Goal: Information Seeking & Learning: Learn about a topic

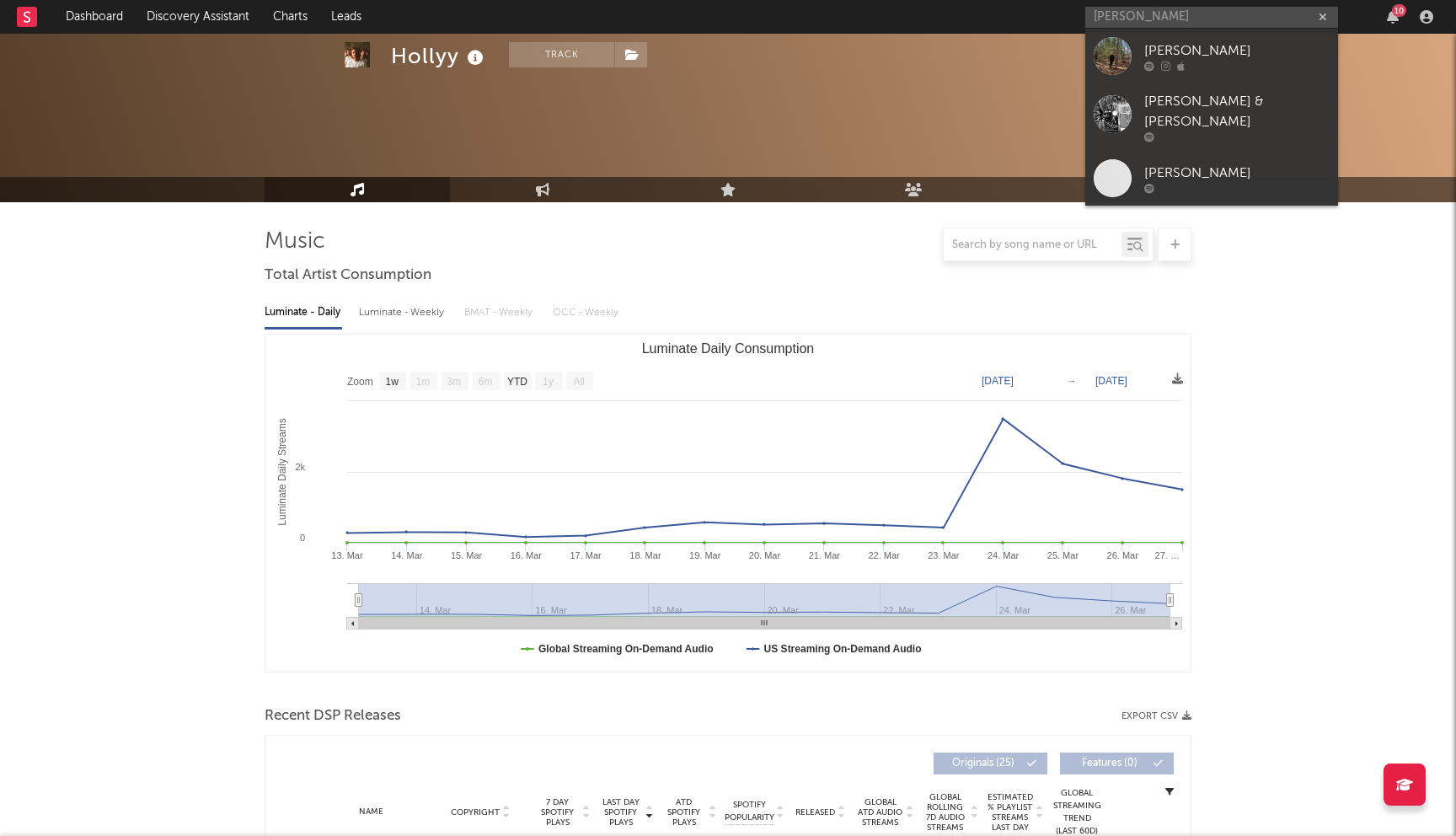
select select "1w"
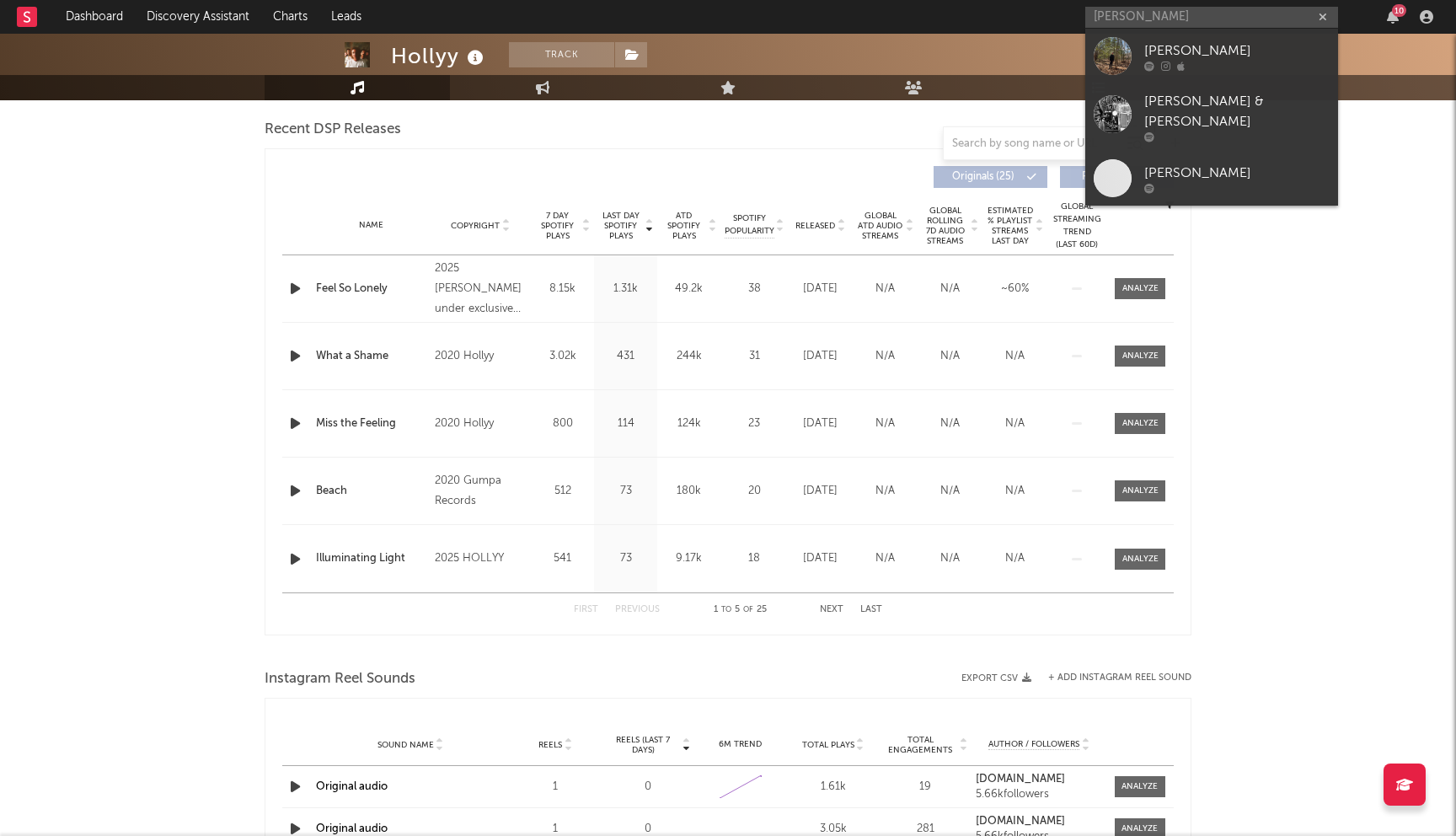
click at [1148, 20] on input "Kyle Ryan" at bounding box center [1211, 17] width 252 height 21
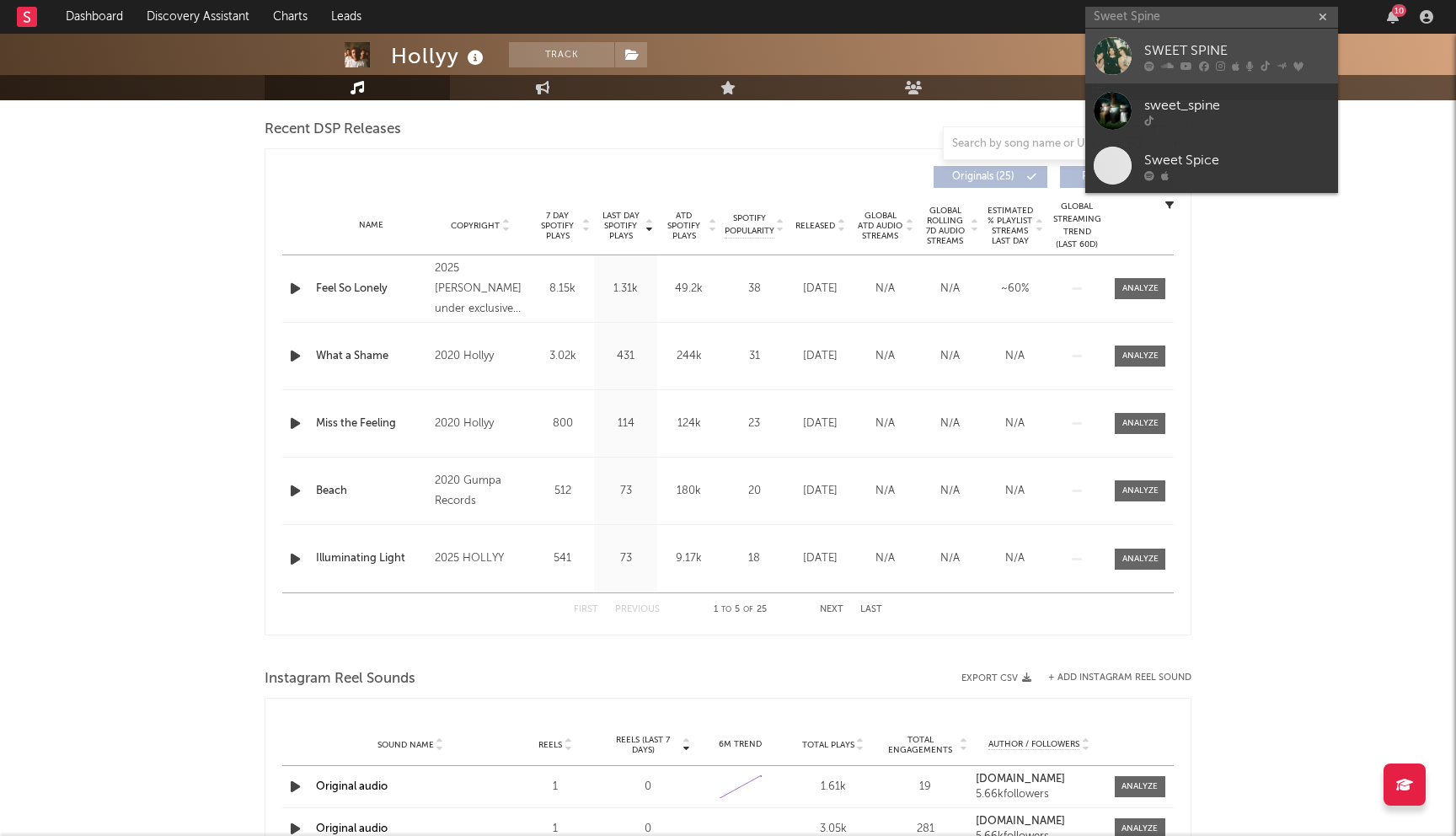
type input "Sweet Spine"
click at [1196, 53] on div "SWEET SPINE" at bounding box center [1237, 50] width 185 height 20
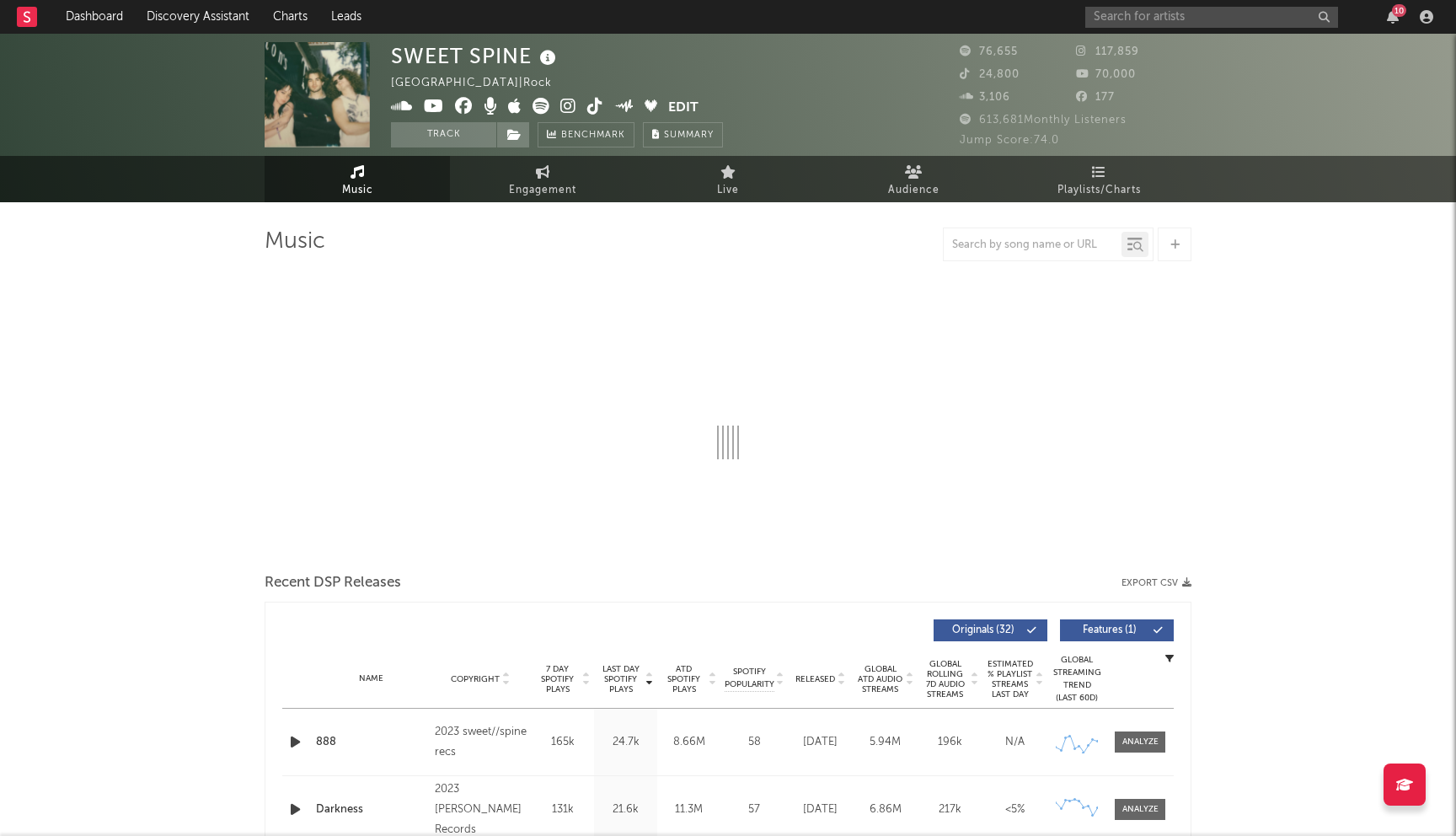
select select "6m"
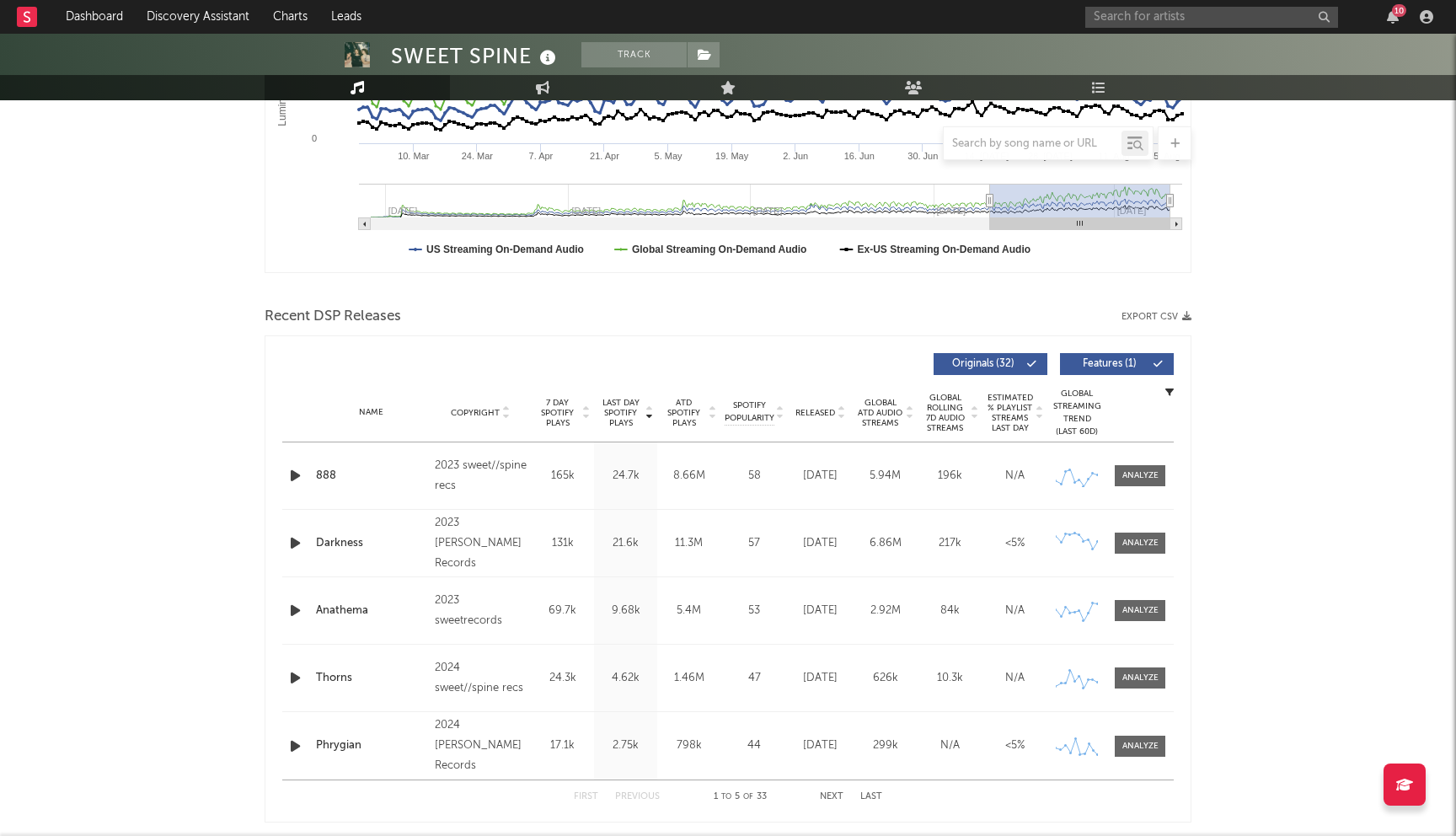
scroll to position [589, 0]
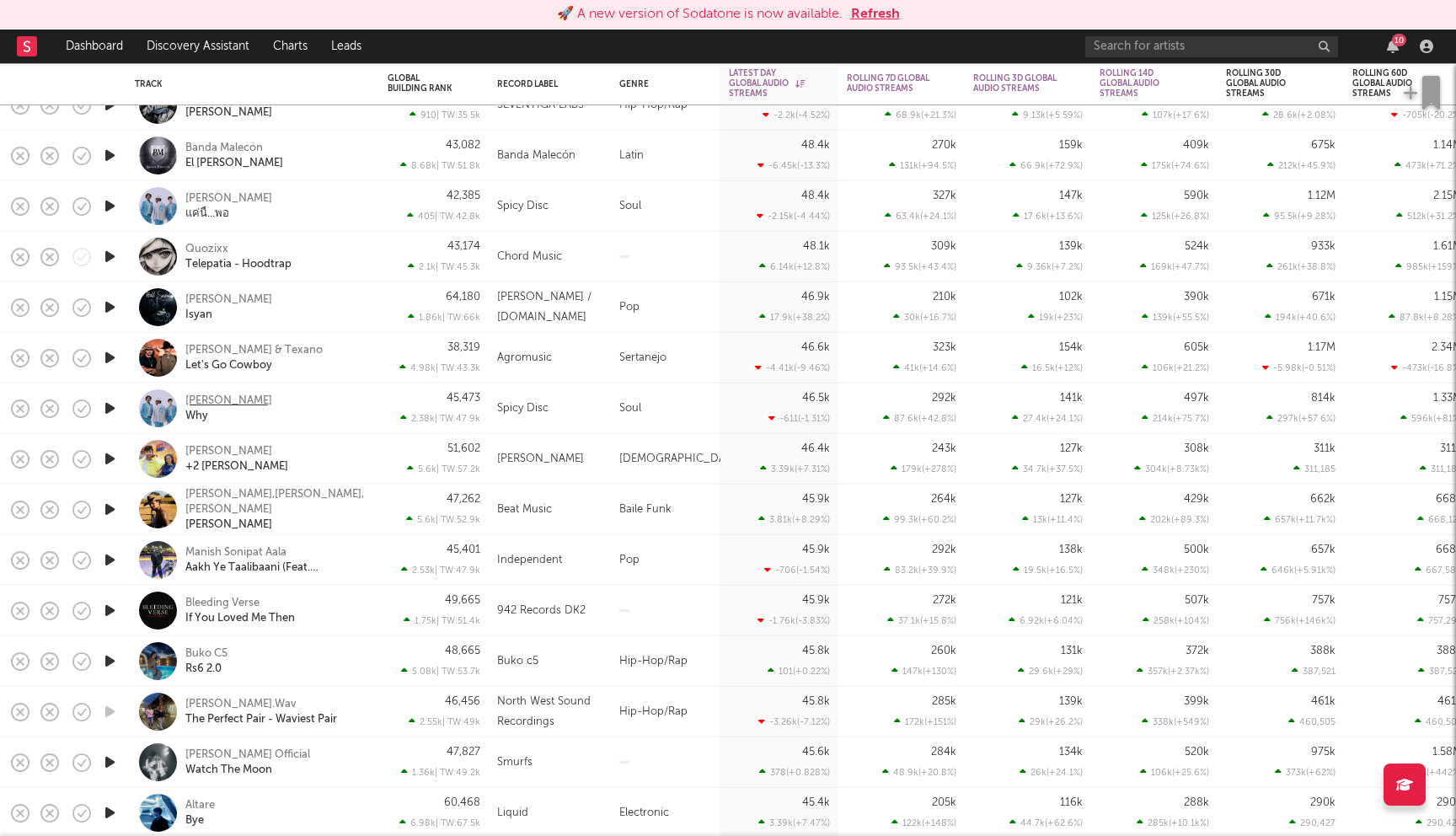
click at [195, 402] on div "Parkinson" at bounding box center [229, 401] width 87 height 15
click at [873, 20] on button "Refresh" at bounding box center [875, 15] width 49 height 20
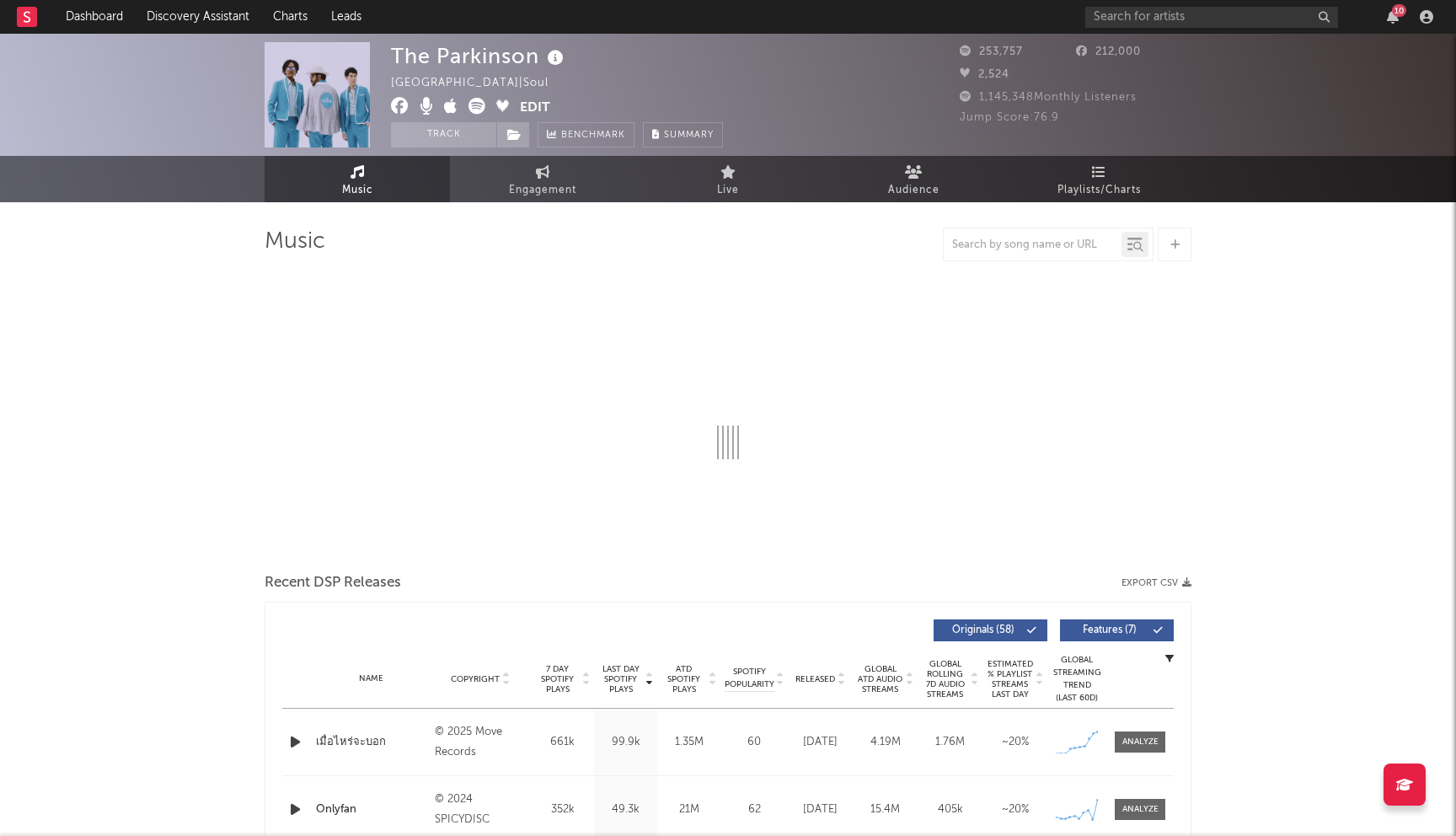
select select "6m"
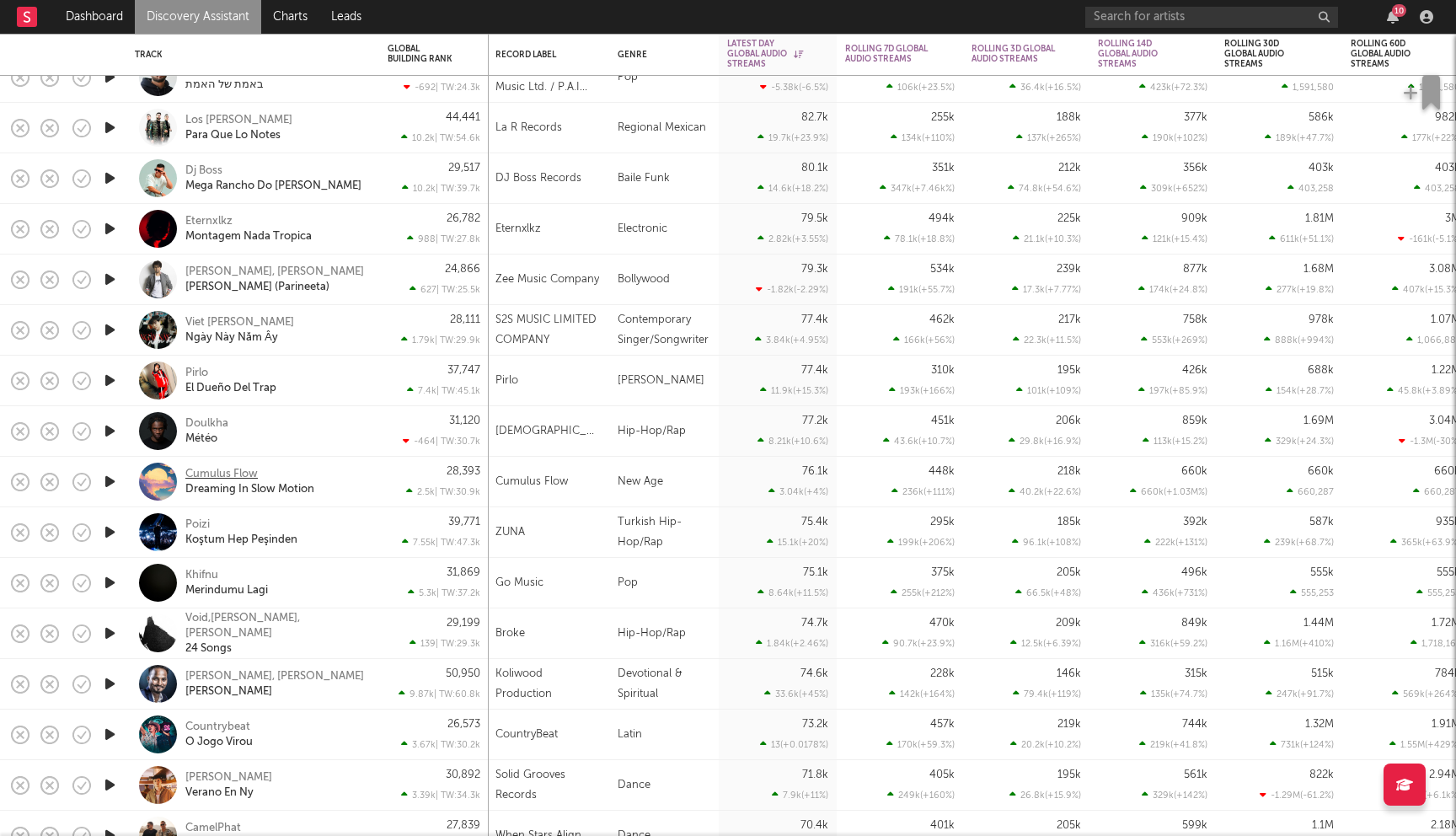
click at [216, 472] on div "Cumulus Flow" at bounding box center [221, 474] width 73 height 15
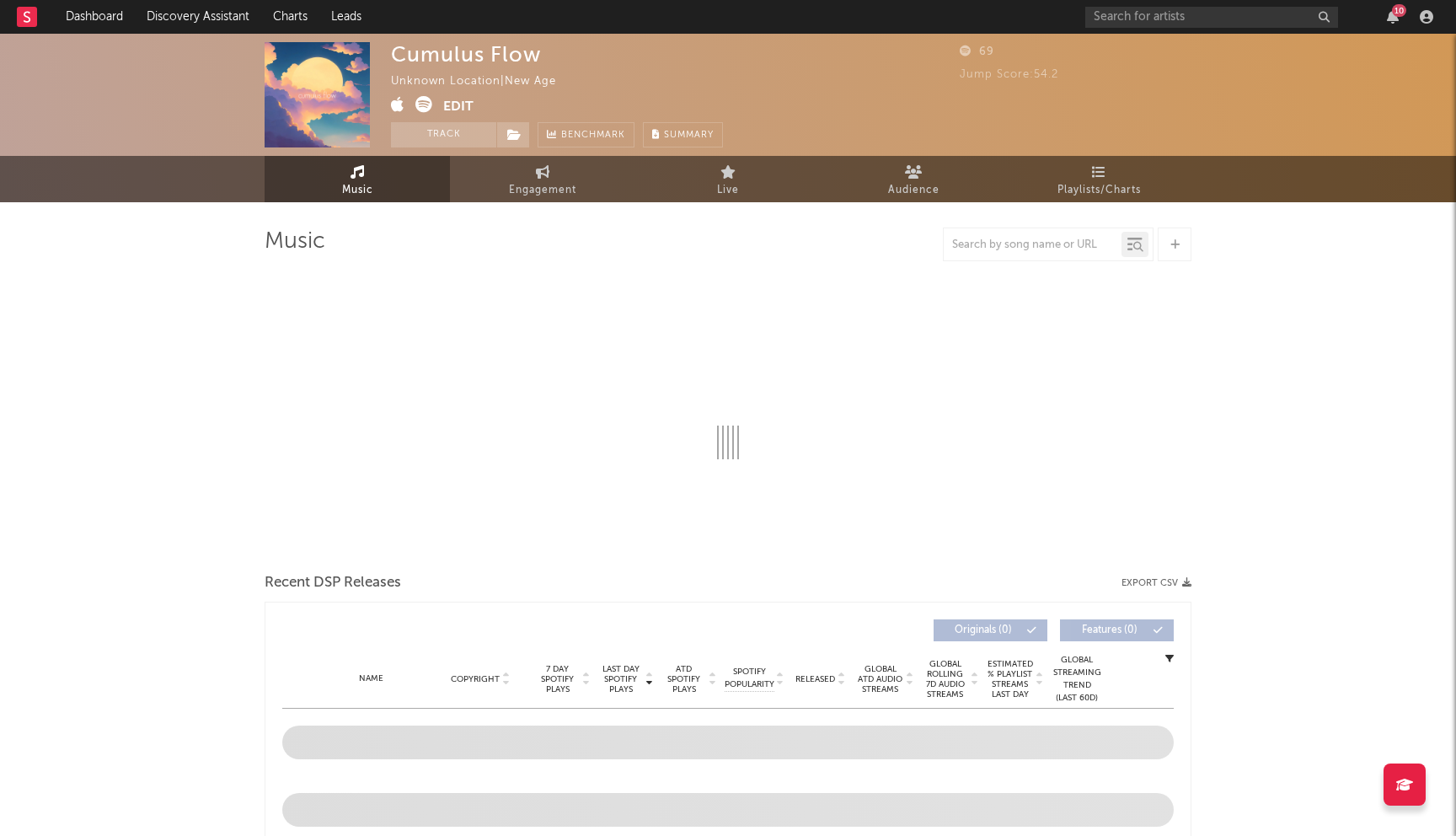
select select "6m"
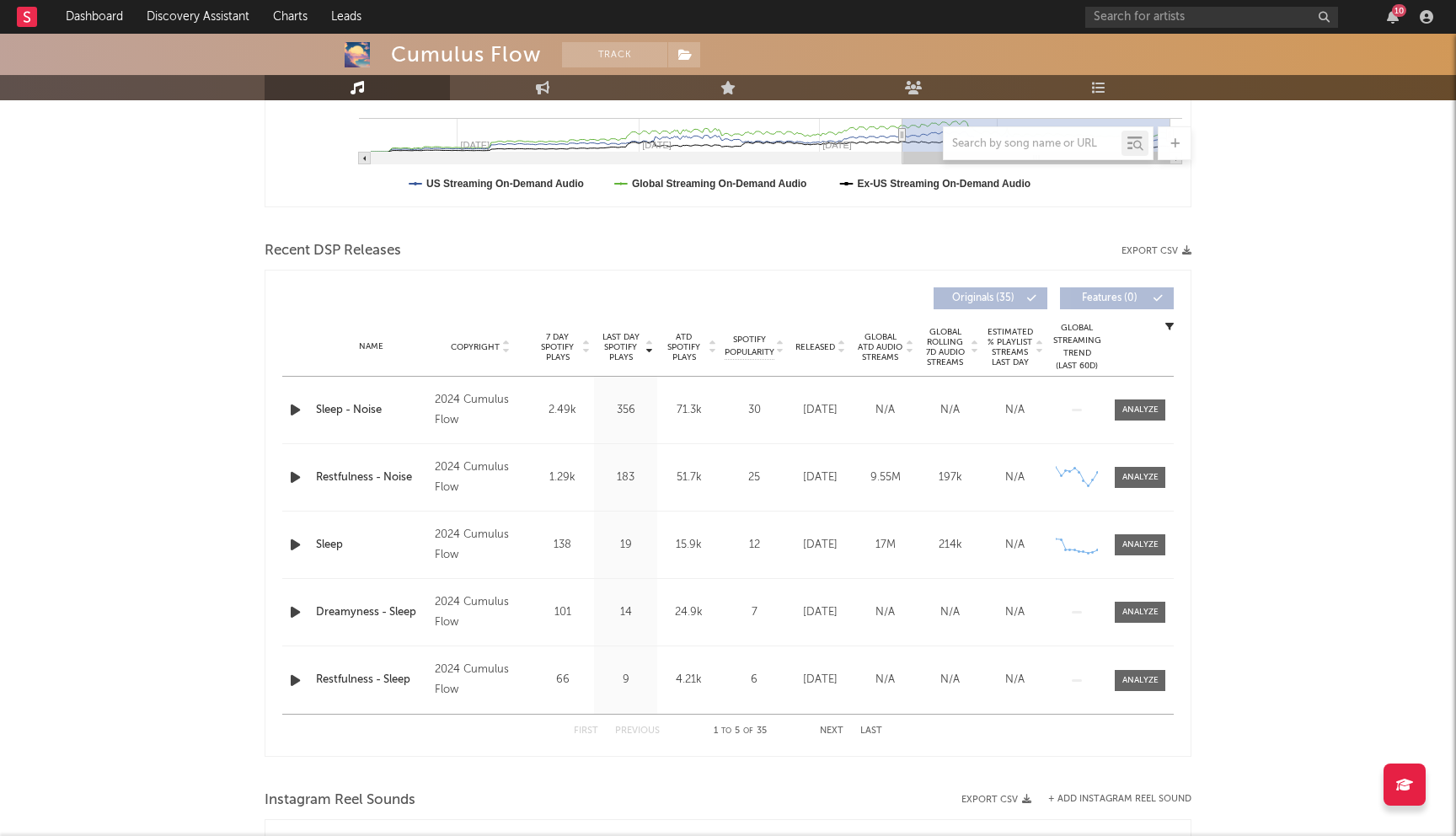
scroll to position [601, 0]
